Goal: Task Accomplishment & Management: Use online tool/utility

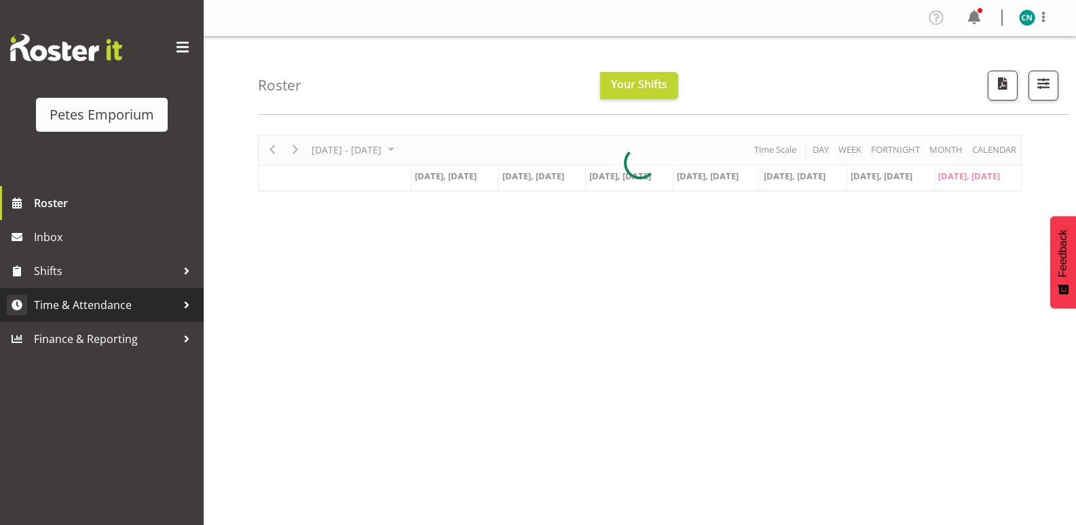
click at [106, 305] on span "Time & Attendance" at bounding box center [105, 304] width 142 height 20
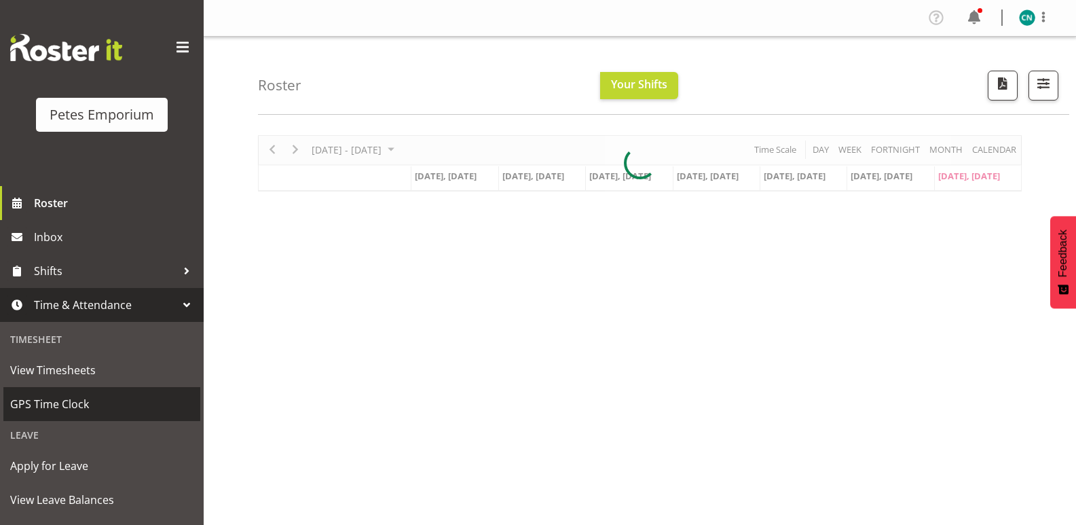
click at [67, 408] on span "GPS Time Clock" at bounding box center [101, 404] width 183 height 20
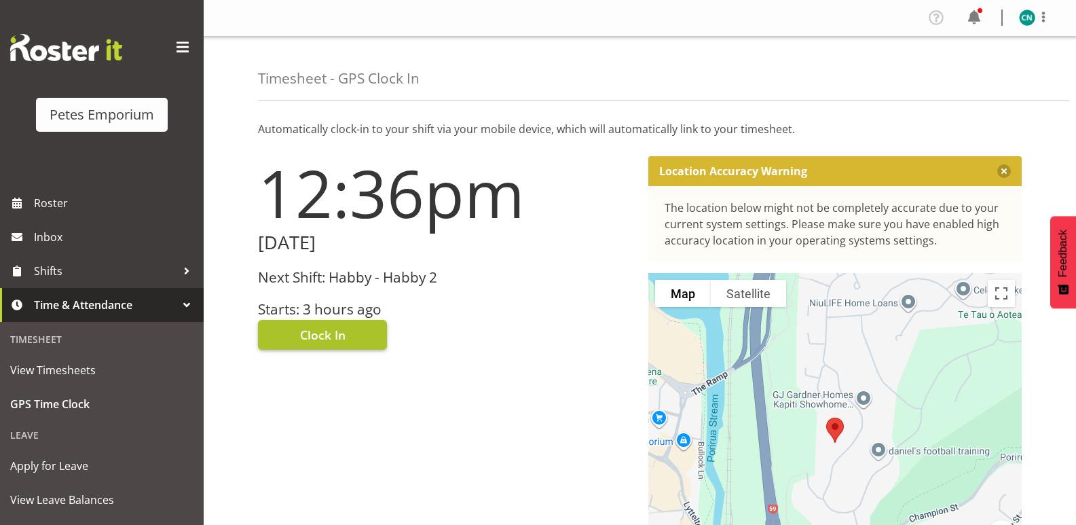
click at [340, 324] on button "Clock In" at bounding box center [322, 335] width 129 height 30
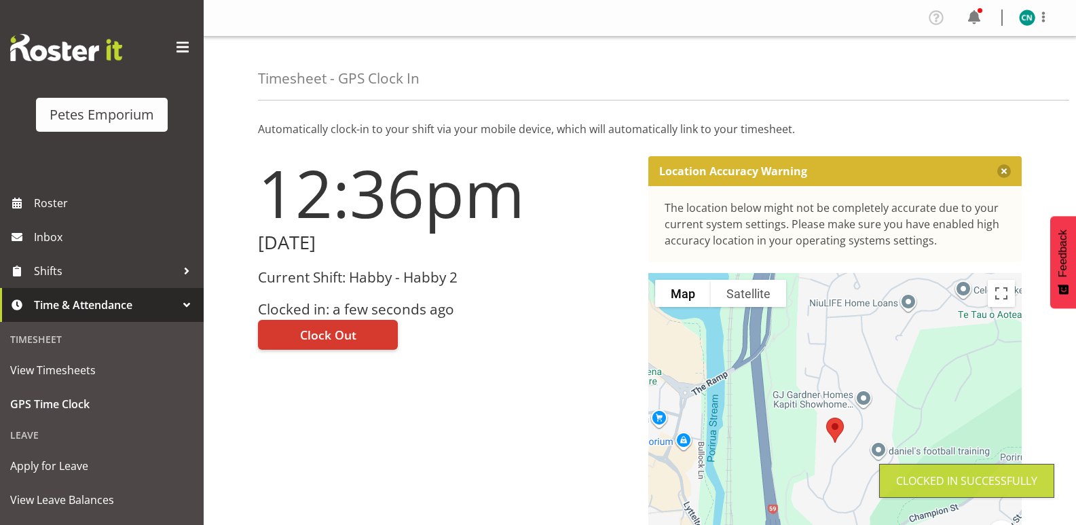
click at [1025, 16] on img at bounding box center [1027, 17] width 16 height 16
click at [954, 72] on link "Log Out" at bounding box center [986, 71] width 130 height 24
